Goal: Task Accomplishment & Management: Manage account settings

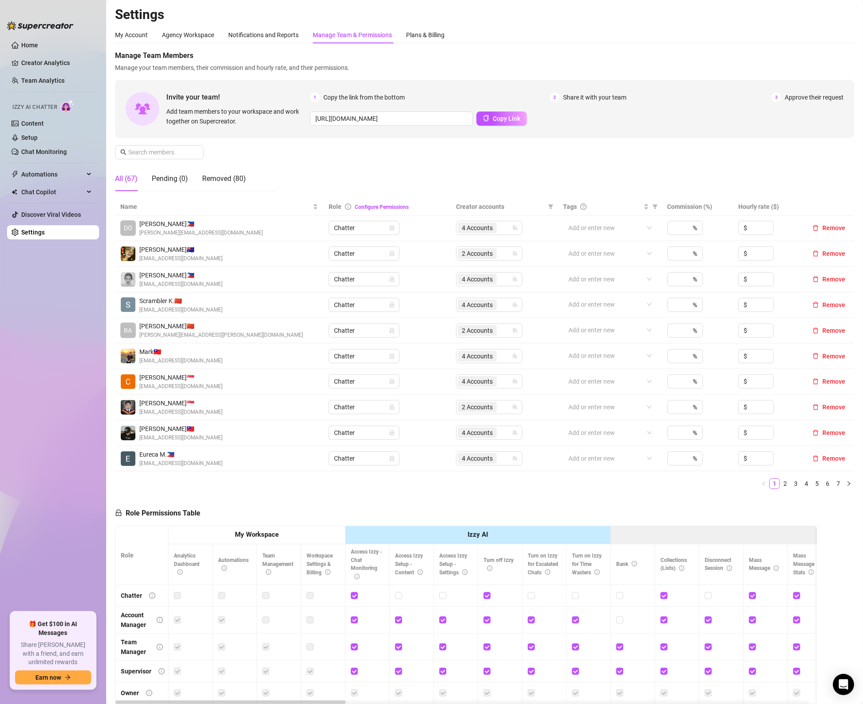
click at [191, 144] on div "Manage Team Members Manage your team members, their commission and hourly rate,…" at bounding box center [484, 124] width 739 height 148
click at [193, 149] on span at bounding box center [195, 152] width 5 height 10
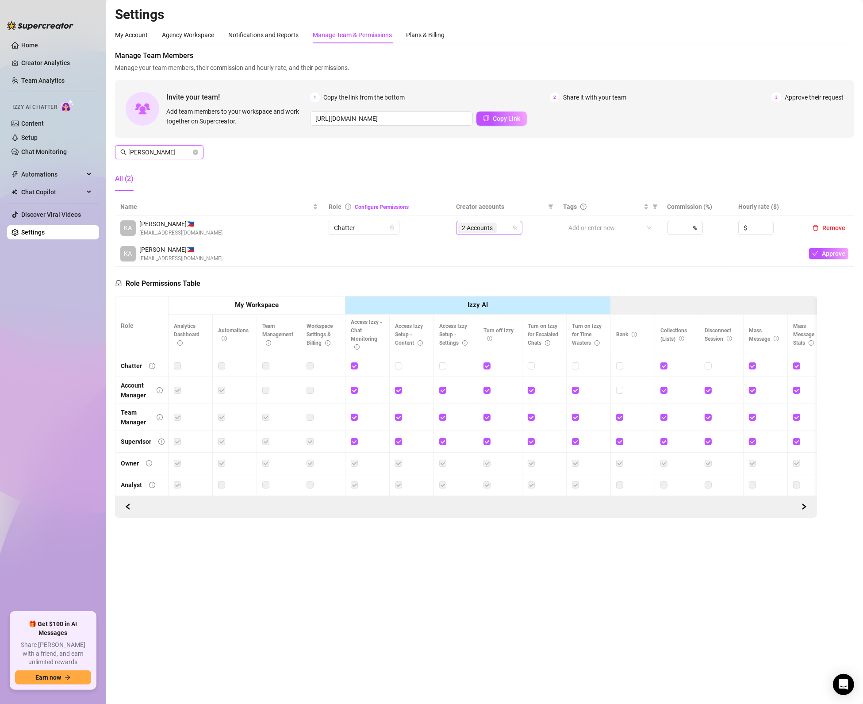
click at [483, 225] on span "2 Accounts" at bounding box center [477, 228] width 31 height 10
type input "kaye"
click at [482, 240] on div "10138952 Select all Jaileen (VIP) MJaee (VIP) Jaileen (Free) Kennedy (VIP) Tabb…" at bounding box center [511, 298] width 110 height 122
click at [479, 242] on span "Select all" at bounding box center [488, 247] width 31 height 10
click at [473, 243] on input "Select all" at bounding box center [469, 246] width 7 height 7
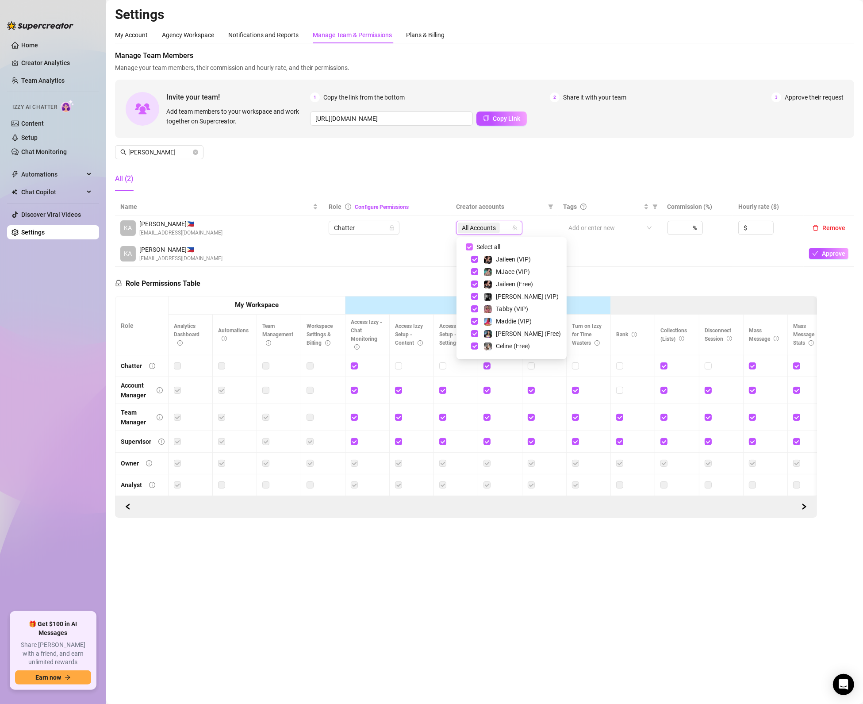
click at [479, 242] on span "Select all" at bounding box center [488, 247] width 31 height 10
click at [473, 243] on input "Select all" at bounding box center [469, 246] width 7 height 7
checkbox input "false"
click at [474, 330] on div "Georgia (Free)" at bounding box center [512, 326] width 106 height 11
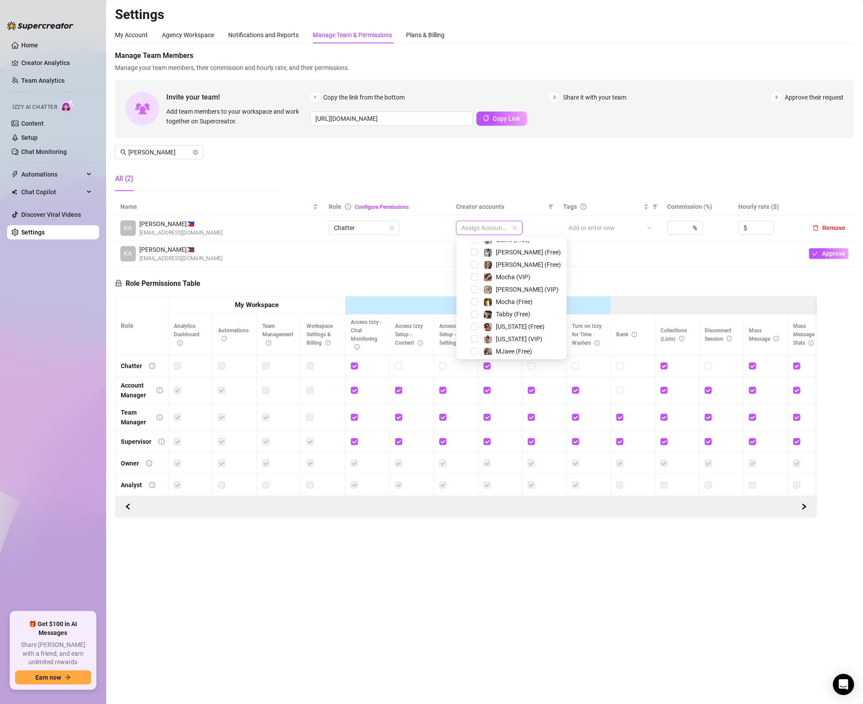
drag, startPoint x: 474, startPoint y: 324, endPoint x: 478, endPoint y: 340, distance: 16.0
click at [475, 324] on span "Select tree node" at bounding box center [474, 326] width 7 height 7
click at [478, 347] on div "MJaee (Free)" at bounding box center [512, 351] width 106 height 11
click at [478, 338] on div "[US_STATE] (VIP)" at bounding box center [512, 338] width 106 height 11
click at [476, 338] on span "Select tree node" at bounding box center [474, 338] width 7 height 7
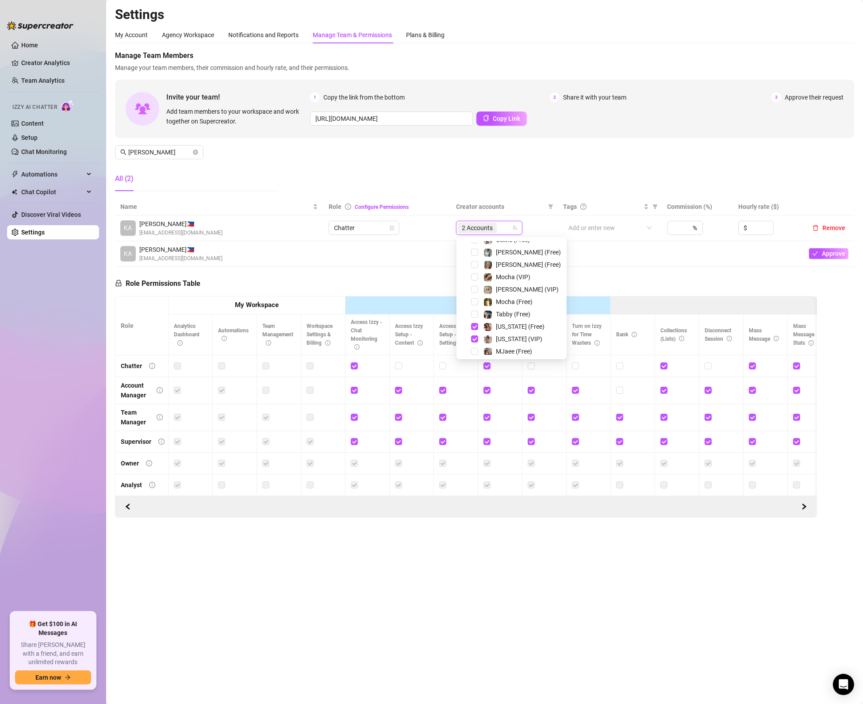
click at [352, 280] on div "Role Permissions Table Role My Workspace Izzy AI OnlyFans Side Menu OnlyFans Ch…" at bounding box center [466, 392] width 702 height 251
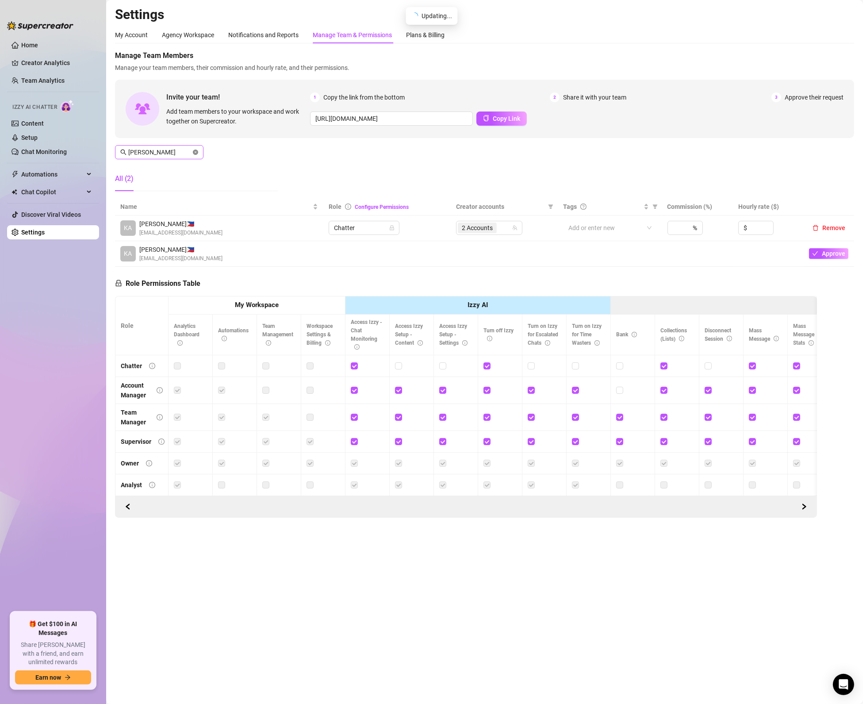
click at [197, 153] on icon "close-circle" at bounding box center [195, 151] width 5 height 5
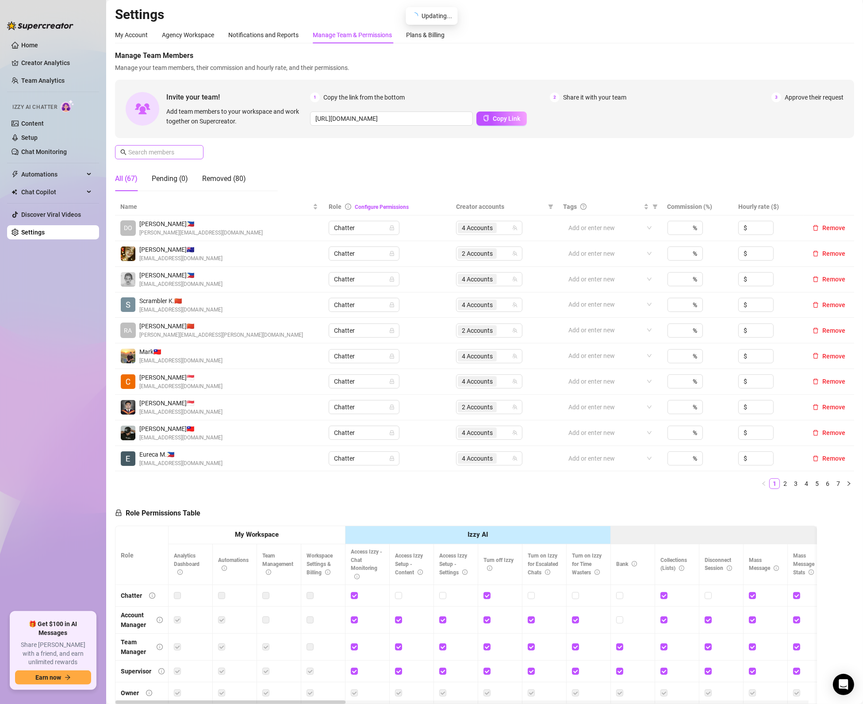
click at [150, 158] on span at bounding box center [159, 152] width 88 height 14
click at [149, 155] on input "text" at bounding box center [159, 152] width 63 height 10
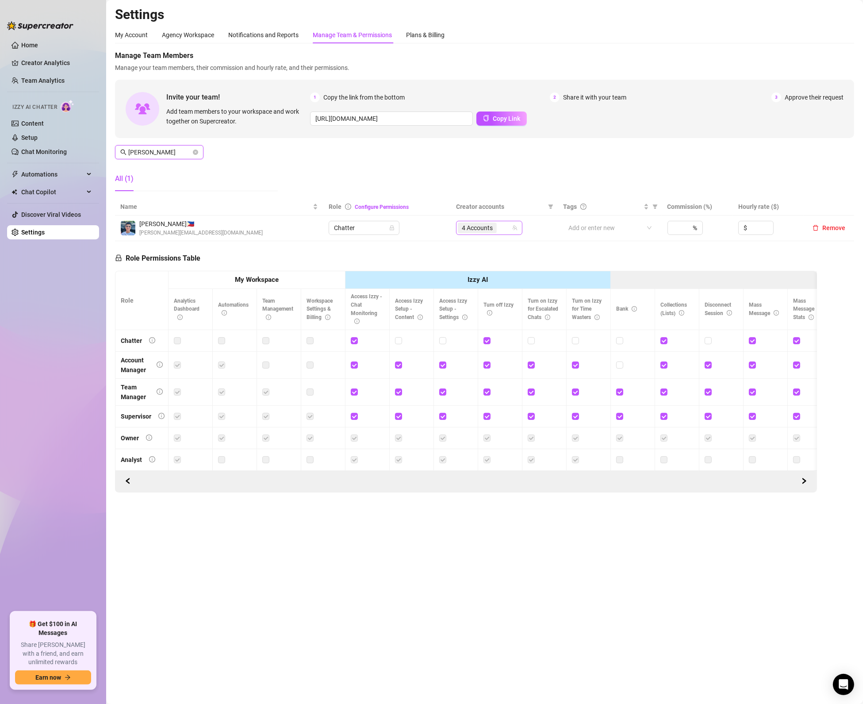
click at [487, 233] on div "4 Accounts" at bounding box center [478, 228] width 41 height 12
type input "danny"
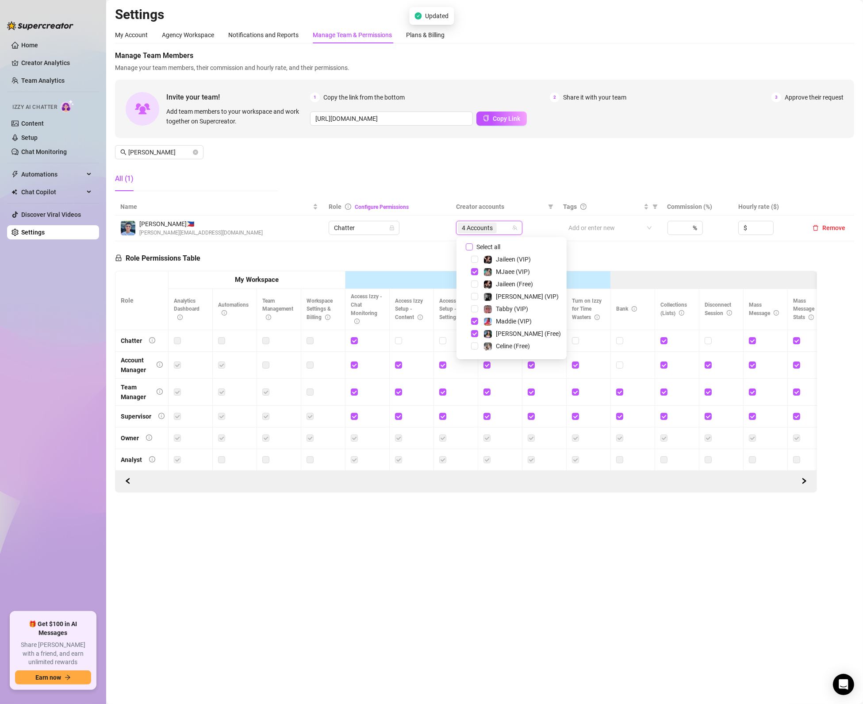
click at [474, 247] on span "Select all" at bounding box center [488, 247] width 31 height 10
click at [473, 247] on input "Select all" at bounding box center [469, 246] width 7 height 7
click at [474, 247] on span "Select all" at bounding box center [488, 247] width 31 height 10
click at [473, 247] on input "Select all" at bounding box center [469, 246] width 7 height 7
checkbox input "false"
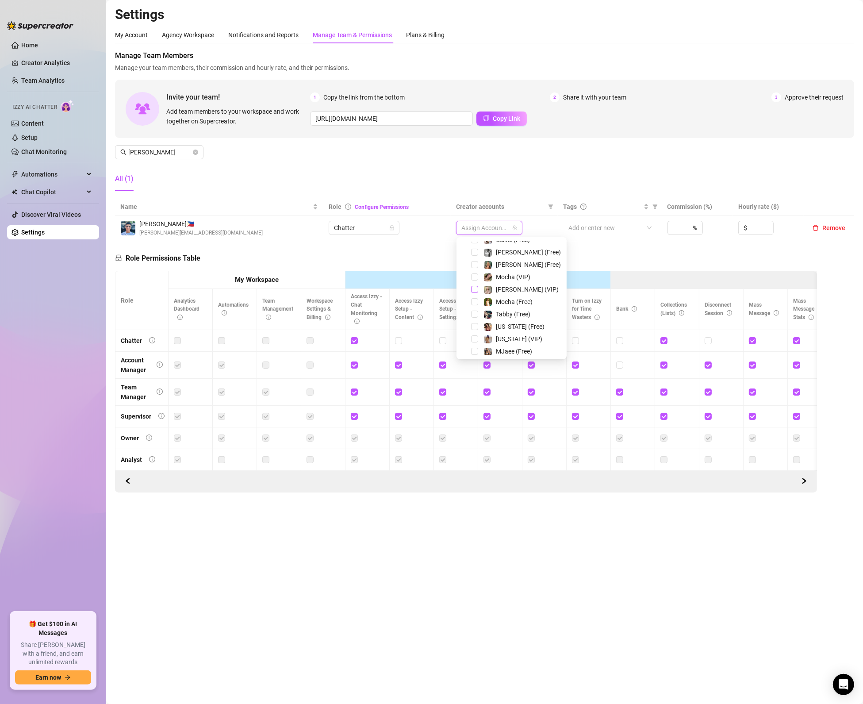
click at [473, 287] on span "Select tree node" at bounding box center [474, 289] width 7 height 7
click at [478, 257] on div "[PERSON_NAME] (Free)" at bounding box center [512, 252] width 106 height 11
click at [478, 267] on span "Select tree node" at bounding box center [474, 264] width 7 height 7
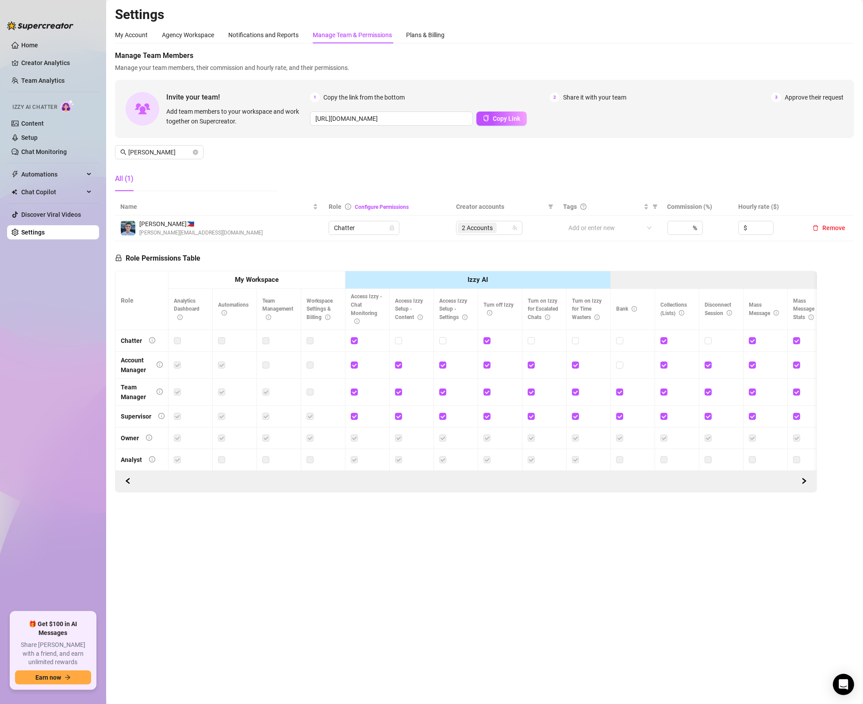
drag, startPoint x: 847, startPoint y: 409, endPoint x: 857, endPoint y: 417, distance: 13.5
click at [847, 410] on div "Manage Team Members Manage your team members, their commission and hourly rate,…" at bounding box center [484, 271] width 739 height 442
click at [258, 229] on div "danny s. 🇵🇭 danny.supas710@gmail.com" at bounding box center [219, 228] width 198 height 18
click at [194, 151] on icon "close-circle" at bounding box center [195, 151] width 5 height 5
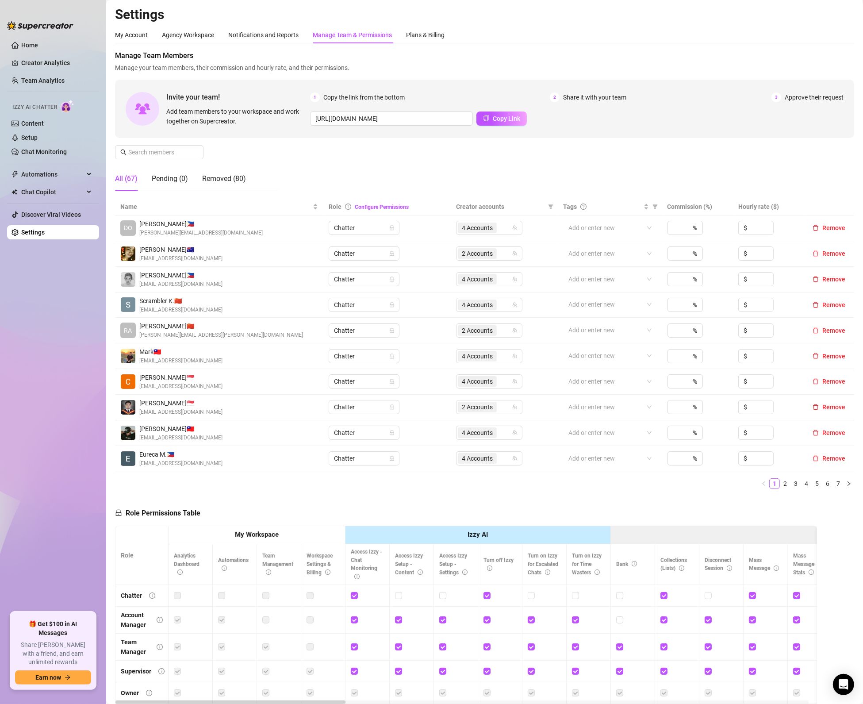
click at [82, 426] on ul "Home Creator Analytics Team Analytics Izzy AI Chatter Content Setup Chat Monito…" at bounding box center [53, 321] width 92 height 574
click at [92, 491] on ul "Home Creator Analytics Team Analytics Izzy AI Chatter Content Setup Chat Monito…" at bounding box center [53, 321] width 92 height 574
click at [133, 154] on input "text" at bounding box center [159, 152] width 63 height 10
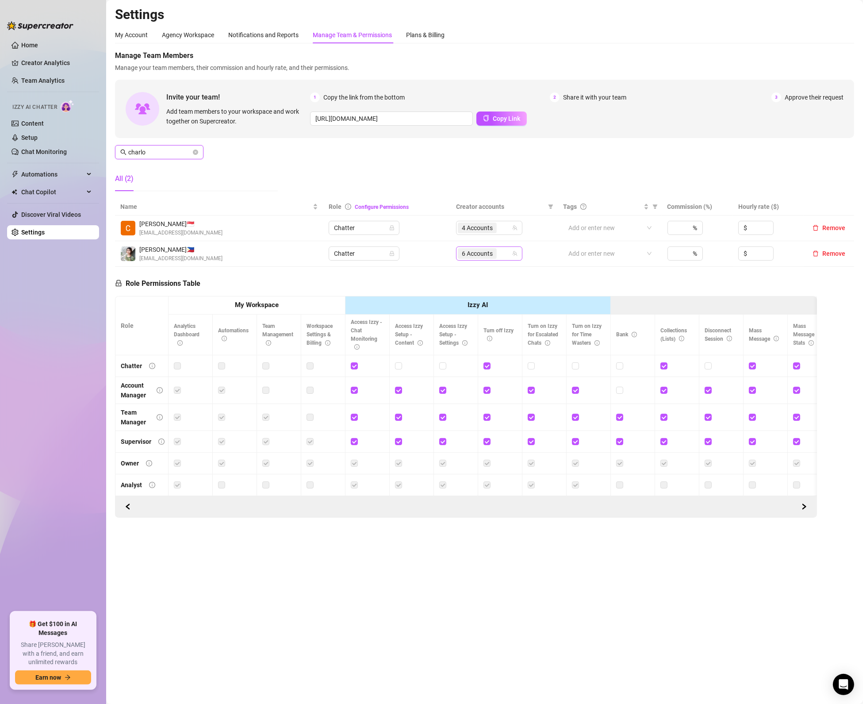
click at [504, 253] on div "6 Accounts" at bounding box center [485, 253] width 54 height 12
type input "charlo"
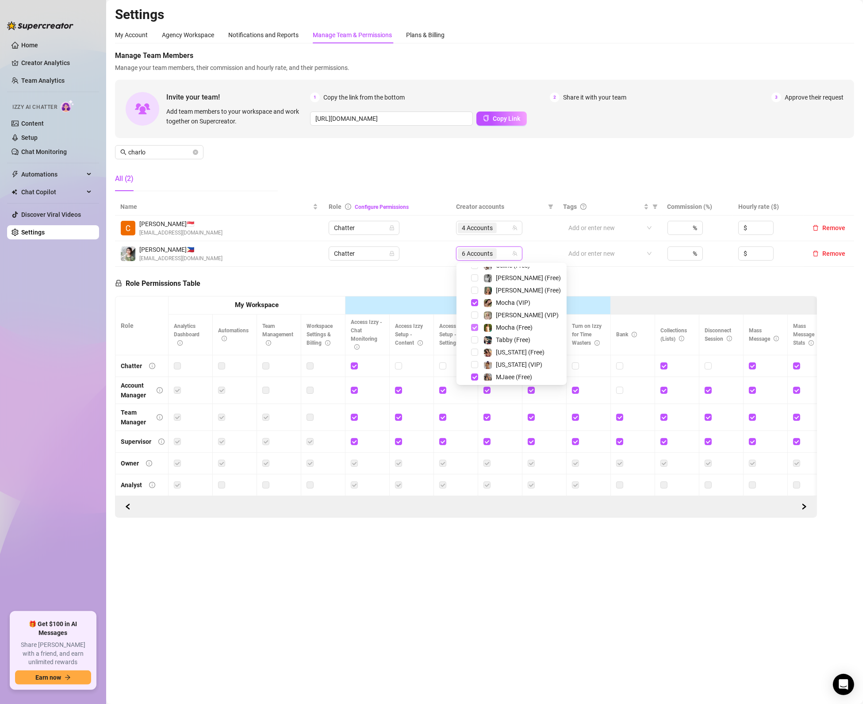
click at [473, 330] on span "Select tree node" at bounding box center [474, 327] width 7 height 7
click at [473, 302] on span "Select tree node" at bounding box center [474, 302] width 7 height 7
click at [348, 590] on main "Settings My Account Agency Workspace Notifications and Reports Manage Team & Pe…" at bounding box center [484, 352] width 757 height 704
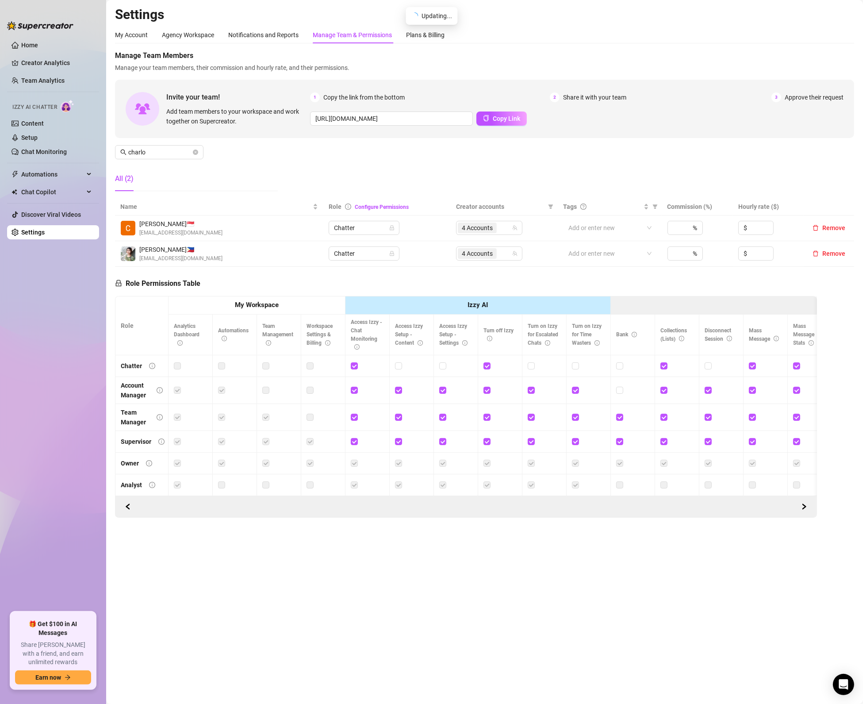
click at [775, 601] on main "Settings My Account Agency Workspace Notifications and Reports Manage Team & Pe…" at bounding box center [484, 352] width 757 height 704
click at [507, 252] on div "4 Accounts" at bounding box center [485, 253] width 54 height 12
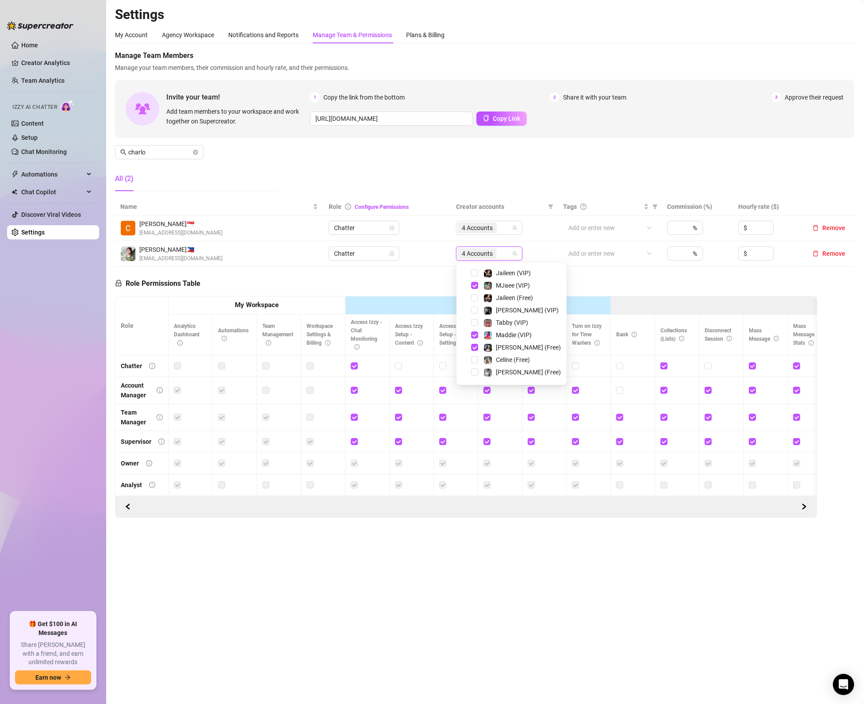
scroll to position [65, 0]
click at [477, 346] on span "Select tree node" at bounding box center [474, 343] width 7 height 7
click at [473, 369] on span "Select tree node" at bounding box center [474, 368] width 7 height 7
click at [579, 627] on main "Settings My Account Agency Workspace Notifications and Reports Manage Team & Pe…" at bounding box center [484, 352] width 757 height 704
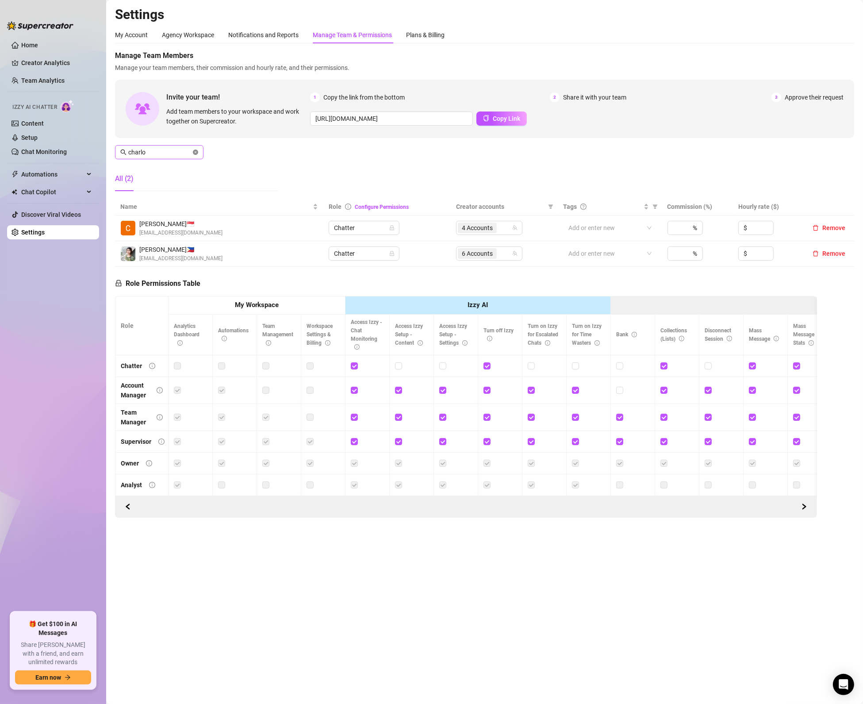
click at [194, 153] on icon "close-circle" at bounding box center [195, 151] width 5 height 5
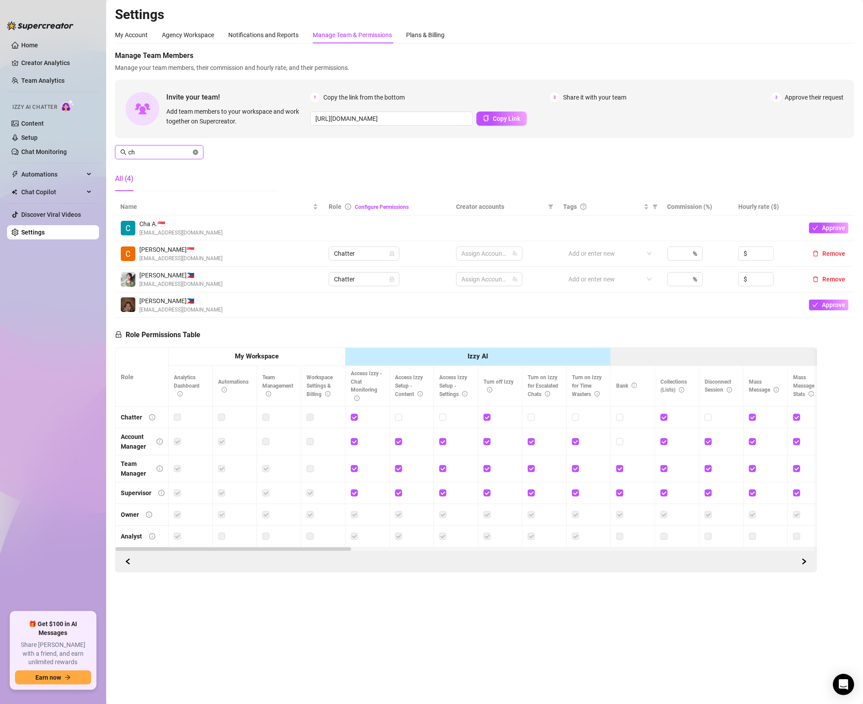
type input "c"
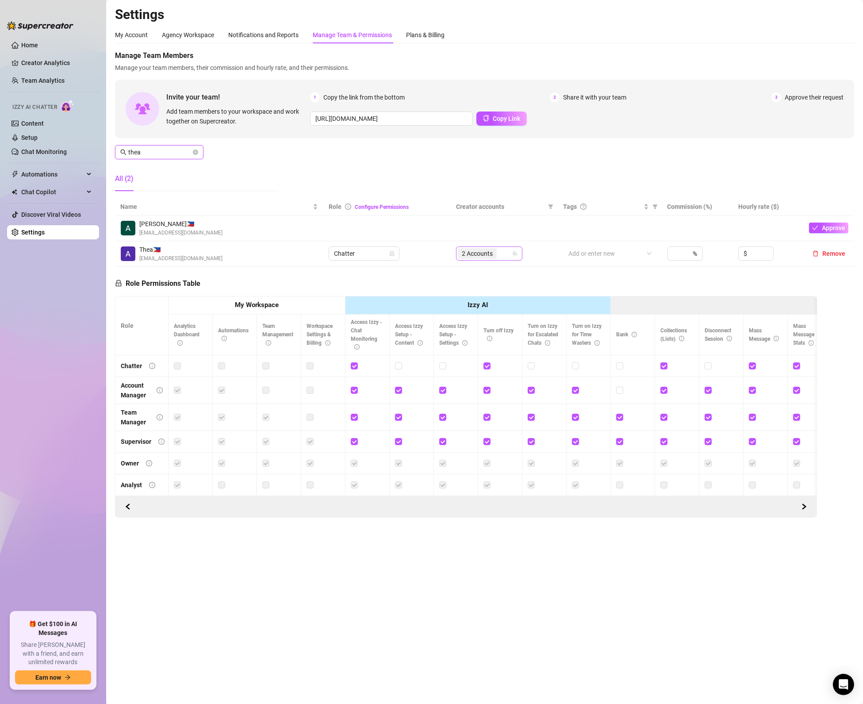
click at [504, 247] on div "2 Accounts" at bounding box center [485, 253] width 54 height 12
type input "thea"
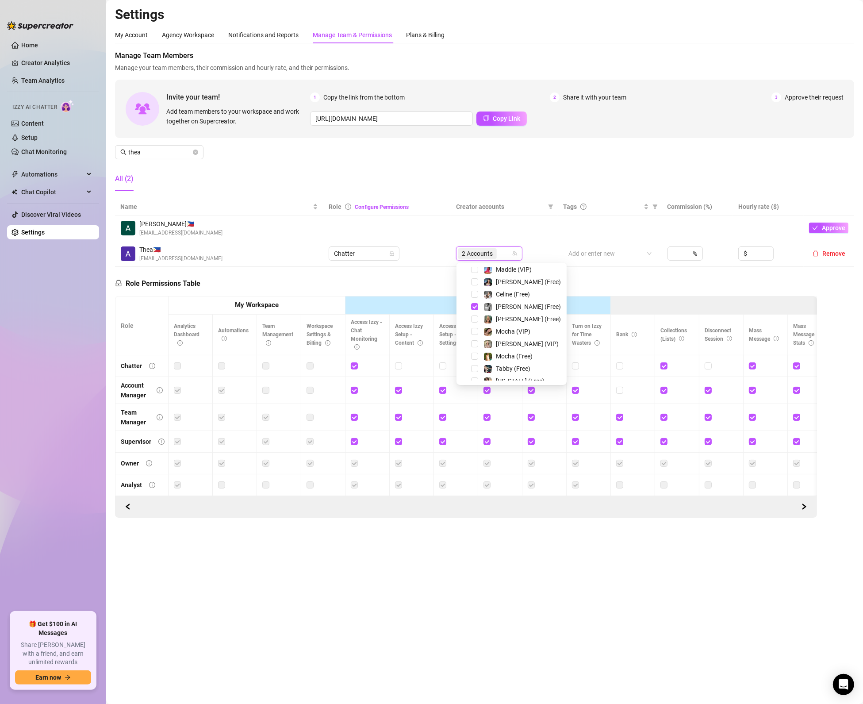
scroll to position [0, 0]
click at [471, 295] on span "Select tree node" at bounding box center [474, 297] width 7 height 7
click at [474, 322] on span "Select tree node" at bounding box center [474, 321] width 7 height 7
click at [477, 325] on span "Select tree node" at bounding box center [474, 323] width 7 height 7
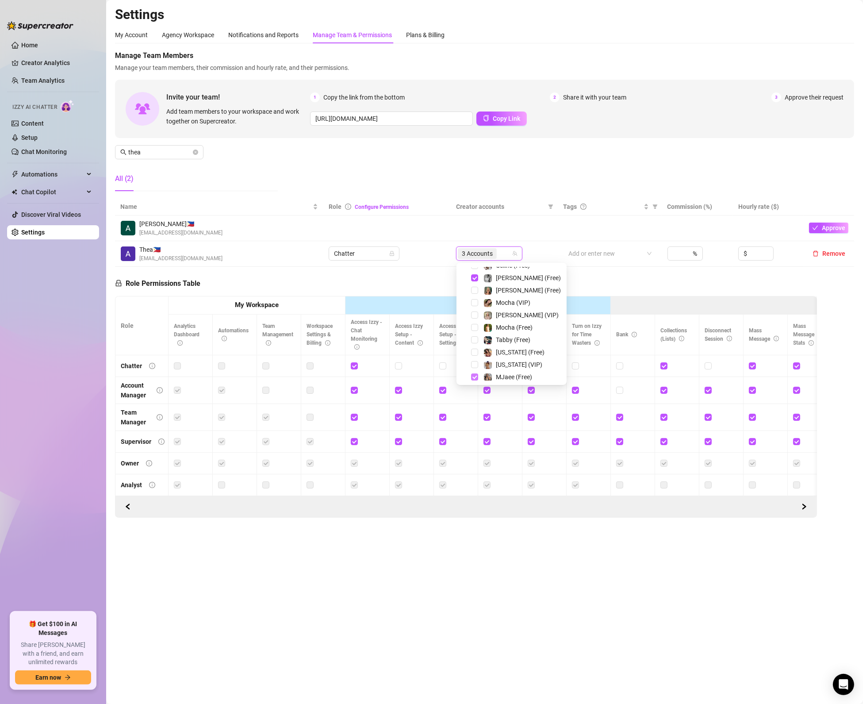
scroll to position [53, 0]
click at [471, 333] on span "Select tree node" at bounding box center [474, 330] width 7 height 7
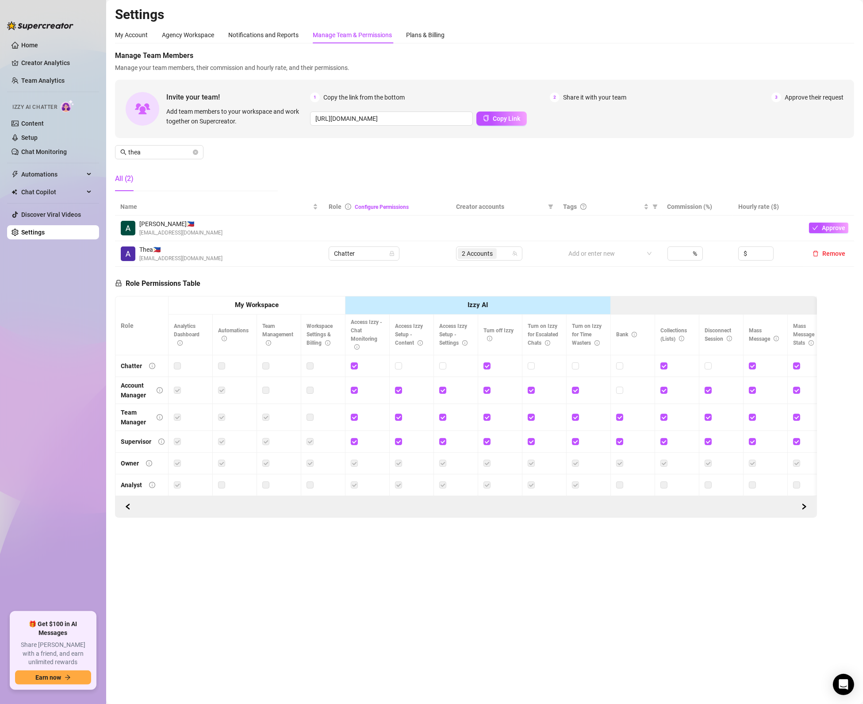
click at [186, 666] on main "Settings My Account Agency Workspace Notifications and Reports Manage Team & Pe…" at bounding box center [484, 352] width 757 height 704
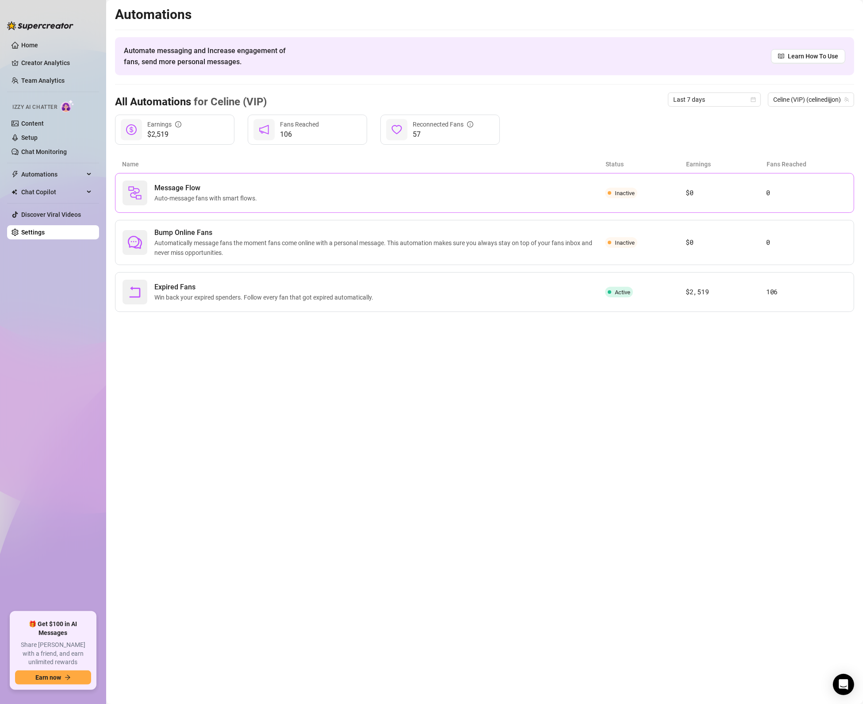
click at [268, 192] on div "Message Flow Auto-message fans with smart flows." at bounding box center [363, 192] width 482 height 25
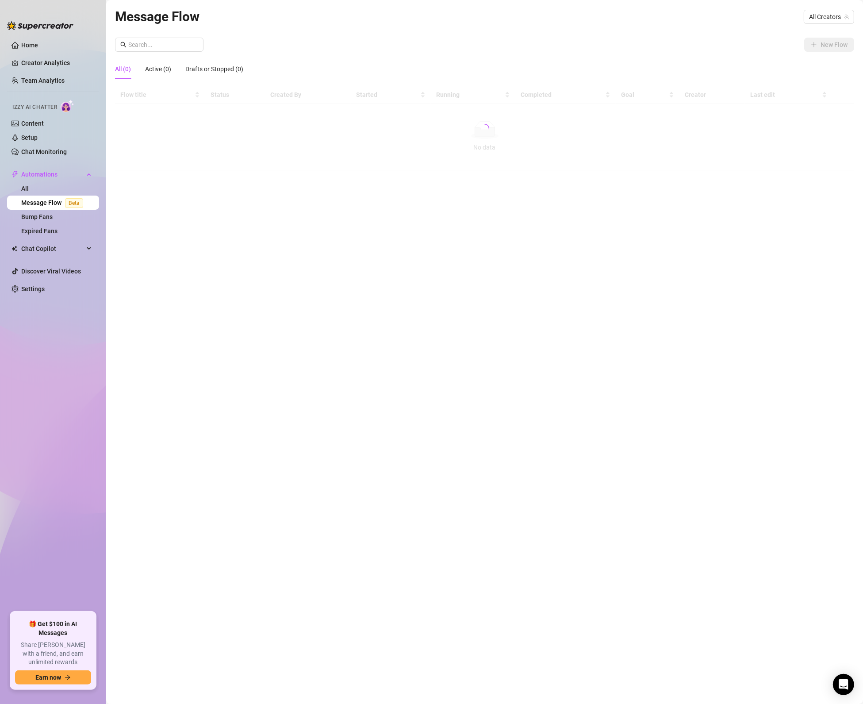
click at [213, 355] on div "Message Flow All Creators New Flow All (0) Active (0) Drafts or Stopped (0) Flo…" at bounding box center [484, 341] width 739 height 671
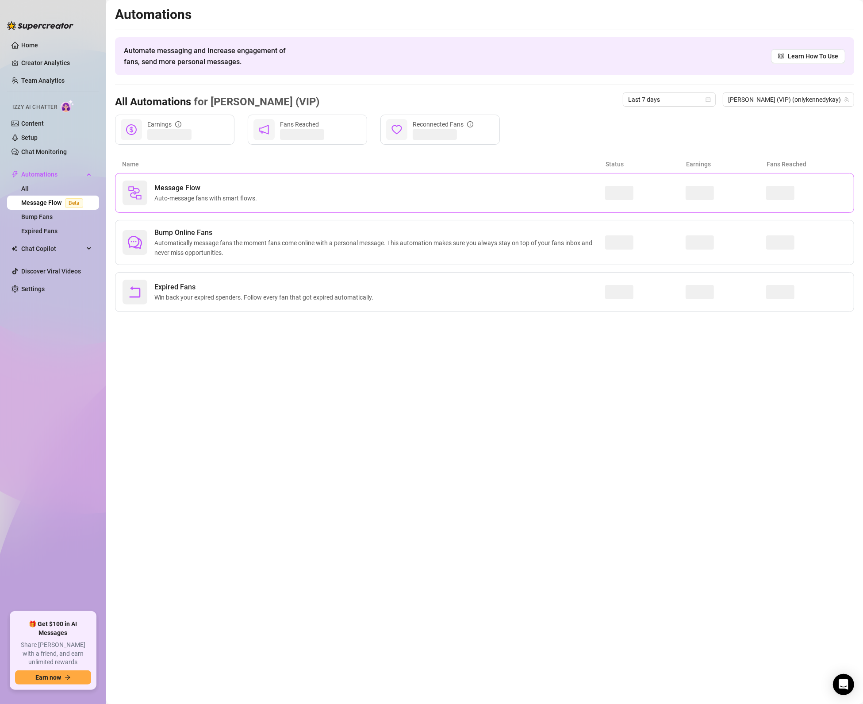
click at [234, 203] on div "Message Flow Auto-message fans with smart flows." at bounding box center [363, 192] width 482 height 25
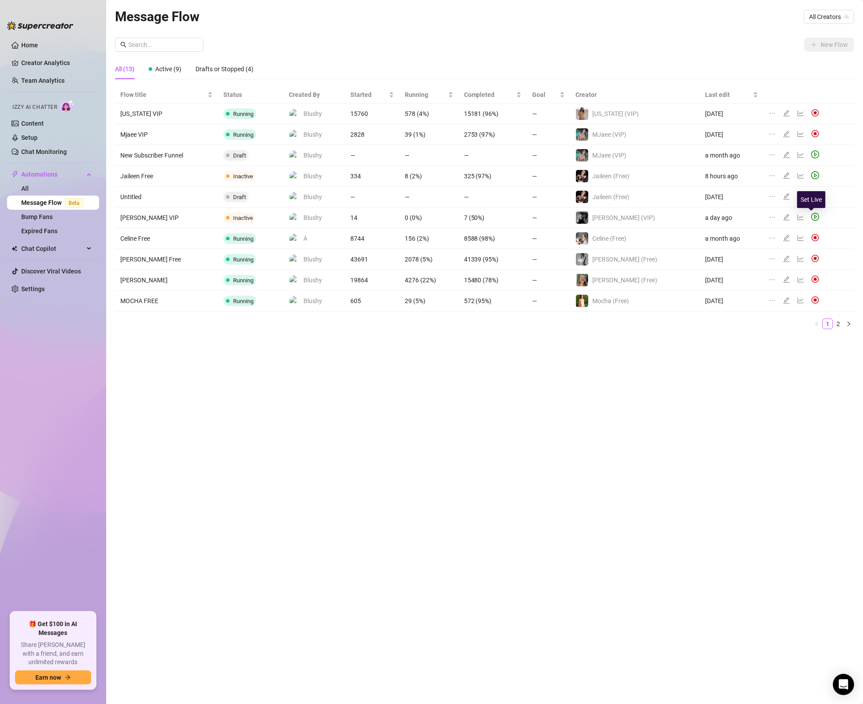
click at [815, 217] on icon "play-circle" at bounding box center [815, 217] width 8 height 8
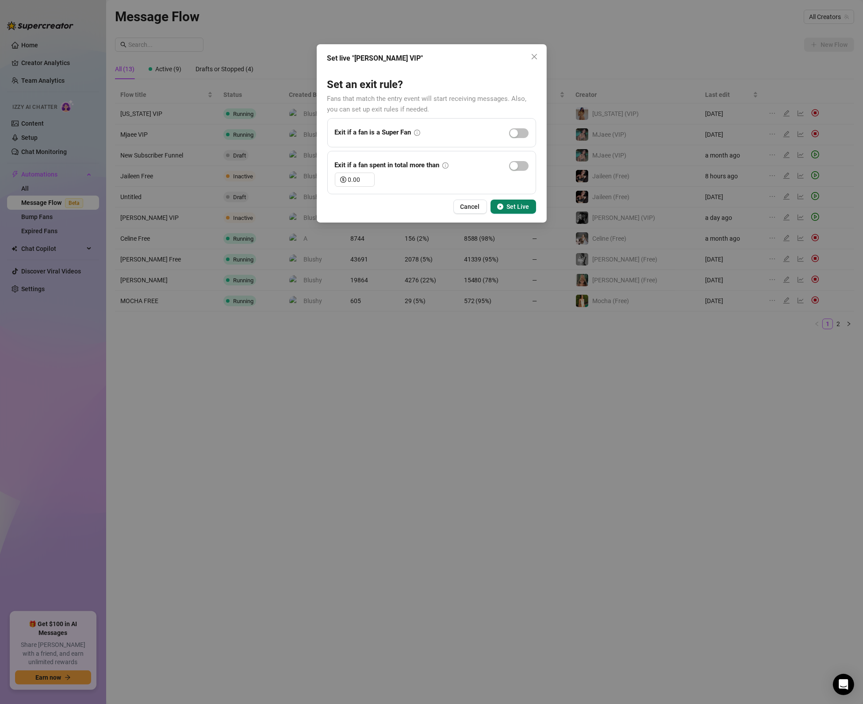
click at [533, 57] on icon "close" at bounding box center [533, 56] width 5 height 5
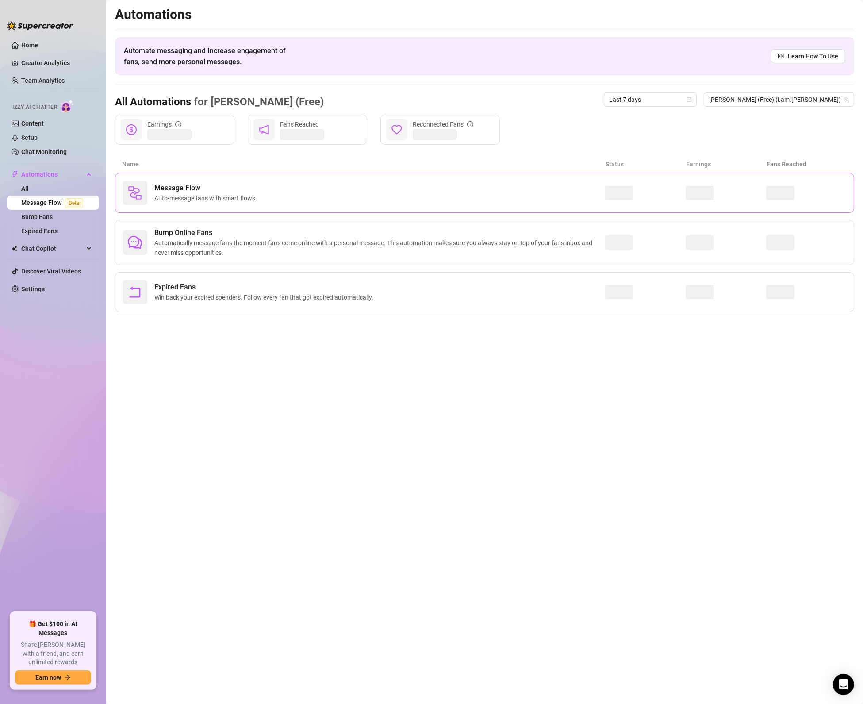
click at [163, 196] on span "Auto-message fans with smart flows." at bounding box center [207, 198] width 106 height 10
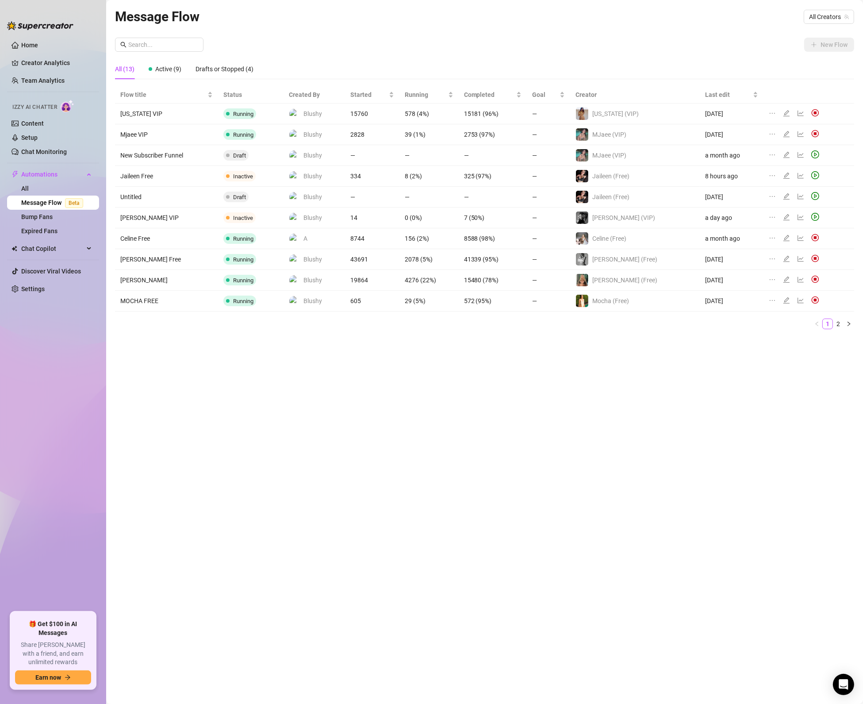
click at [811, 279] on img at bounding box center [815, 279] width 8 height 8
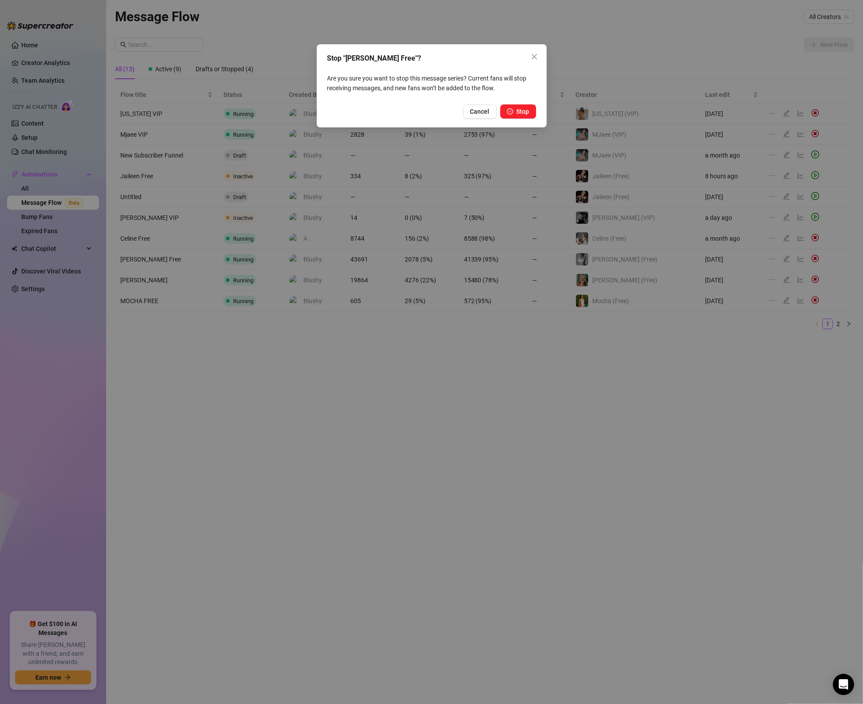
click at [528, 111] on span "Stop" at bounding box center [523, 111] width 13 height 7
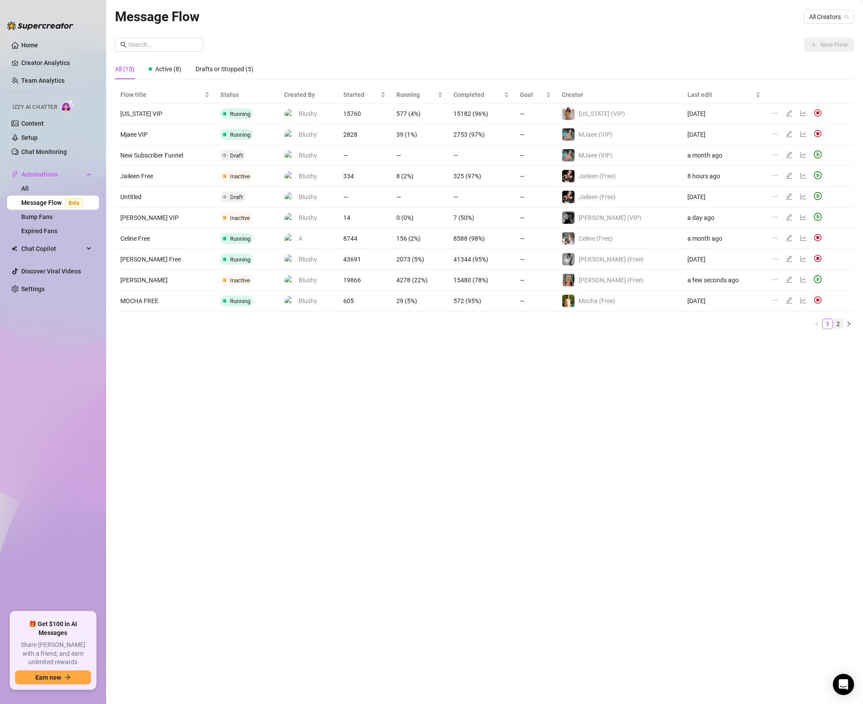
click at [840, 324] on link "2" at bounding box center [838, 324] width 10 height 10
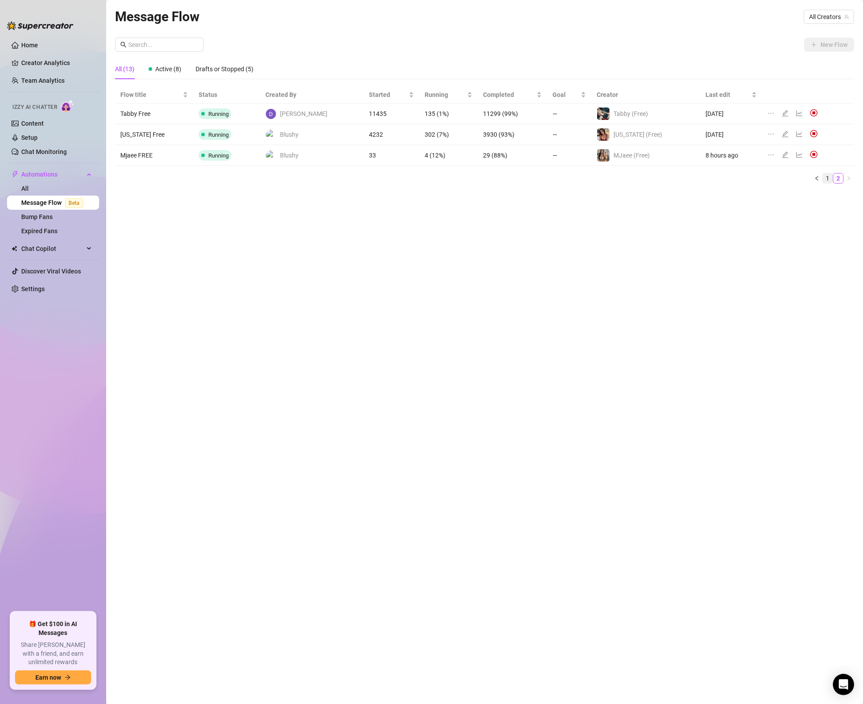
click at [827, 182] on link "1" at bounding box center [828, 178] width 10 height 10
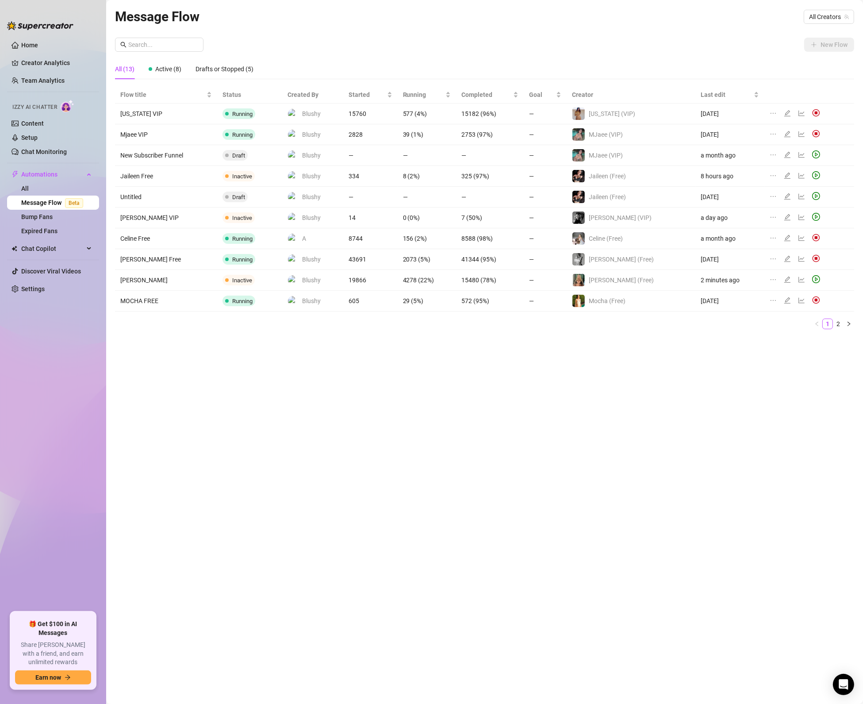
click at [200, 430] on div "Message Flow All Creators New Flow All (13) Active (8) Drafts or Stopped (5) Fl…" at bounding box center [484, 341] width 739 height 671
